Goal: Information Seeking & Learning: Learn about a topic

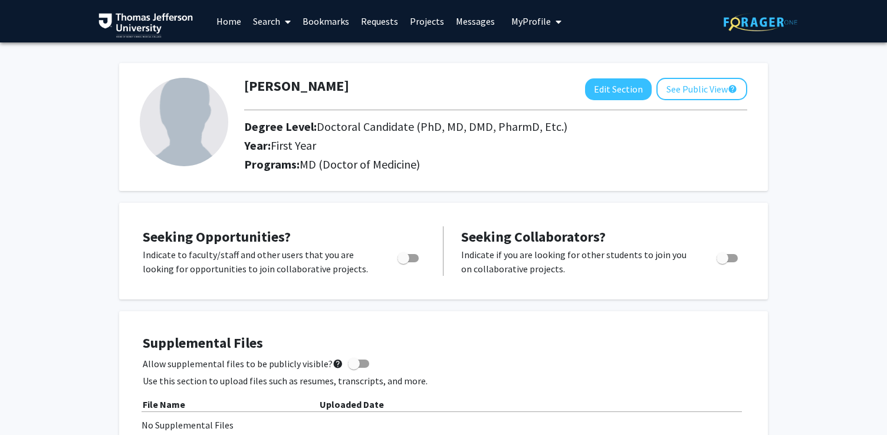
click at [281, 19] on span at bounding box center [285, 21] width 11 height 41
click at [286, 52] on span "Faculty/Staff" at bounding box center [290, 54] width 87 height 24
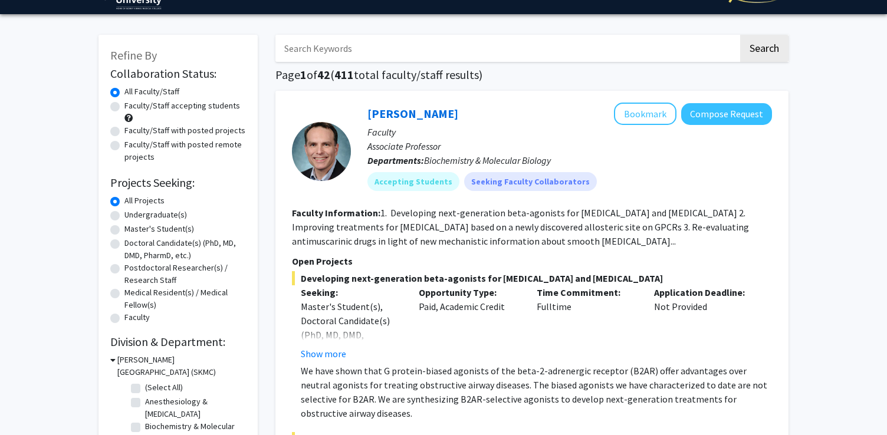
scroll to position [19, 0]
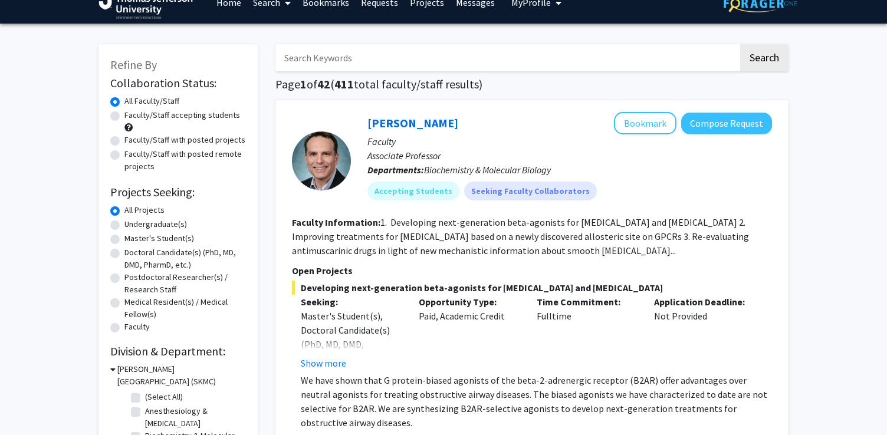
click at [181, 251] on label "Doctoral Candidate(s) (PhD, MD, DMD, PharmD, etc.)" at bounding box center [186, 259] width 122 height 25
click at [132, 251] on input "Doctoral Candidate(s) (PhD, MD, DMD, PharmD, etc.)" at bounding box center [129, 251] width 8 height 8
radio input "true"
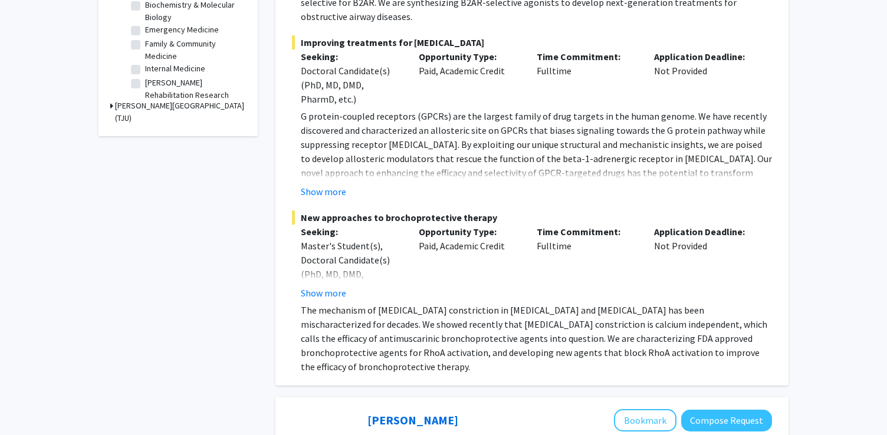
scroll to position [434, 0]
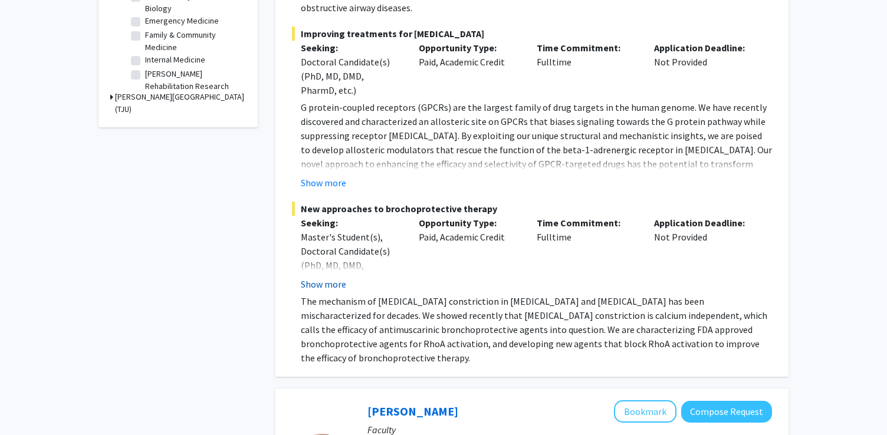
click at [340, 284] on button "Show more" at bounding box center [323, 284] width 45 height 14
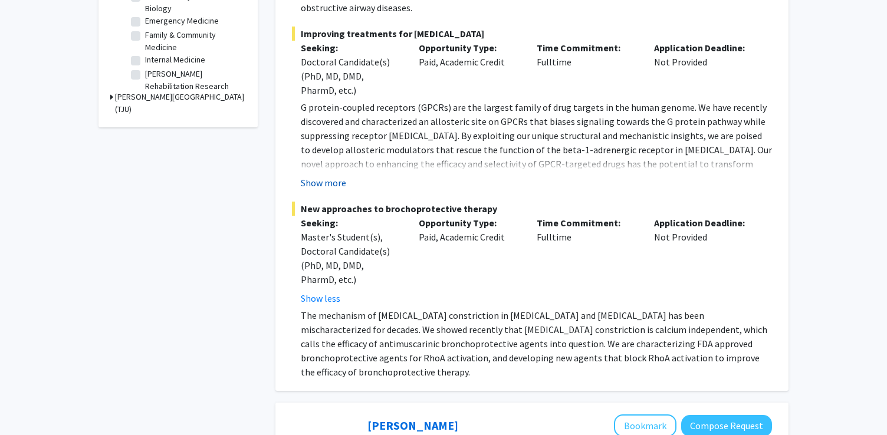
click at [326, 184] on button "Show more" at bounding box center [323, 183] width 45 height 14
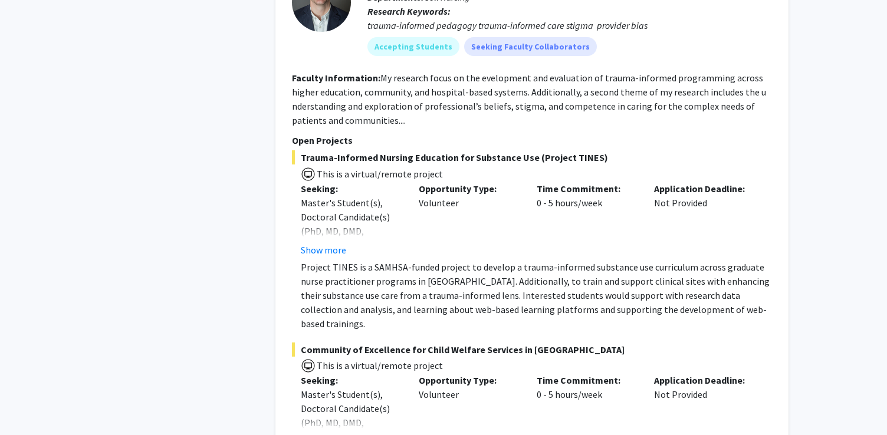
scroll to position [947, 0]
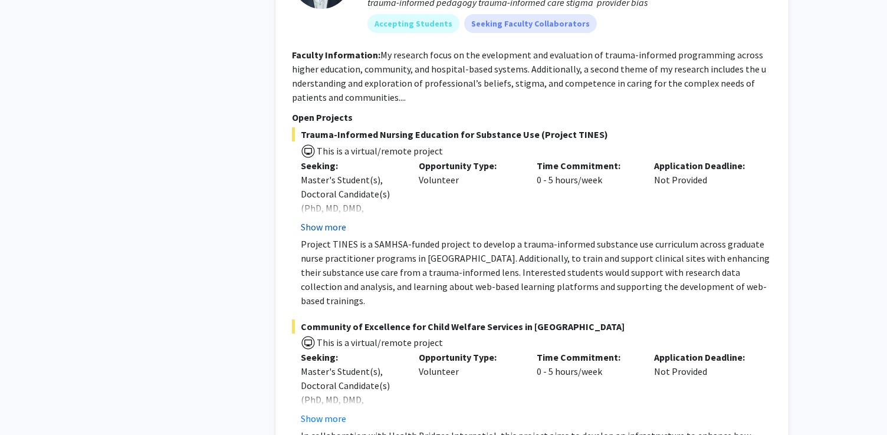
click at [328, 228] on button "Show more" at bounding box center [323, 227] width 45 height 14
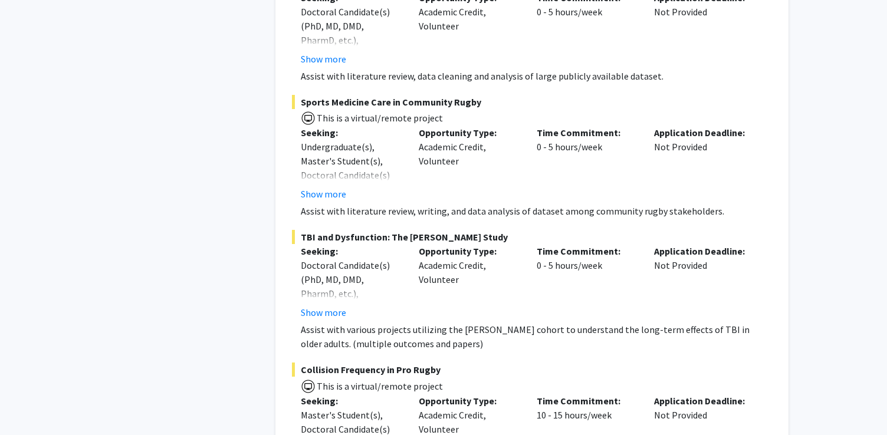
scroll to position [7761, 0]
